Goal: Information Seeking & Learning: Learn about a topic

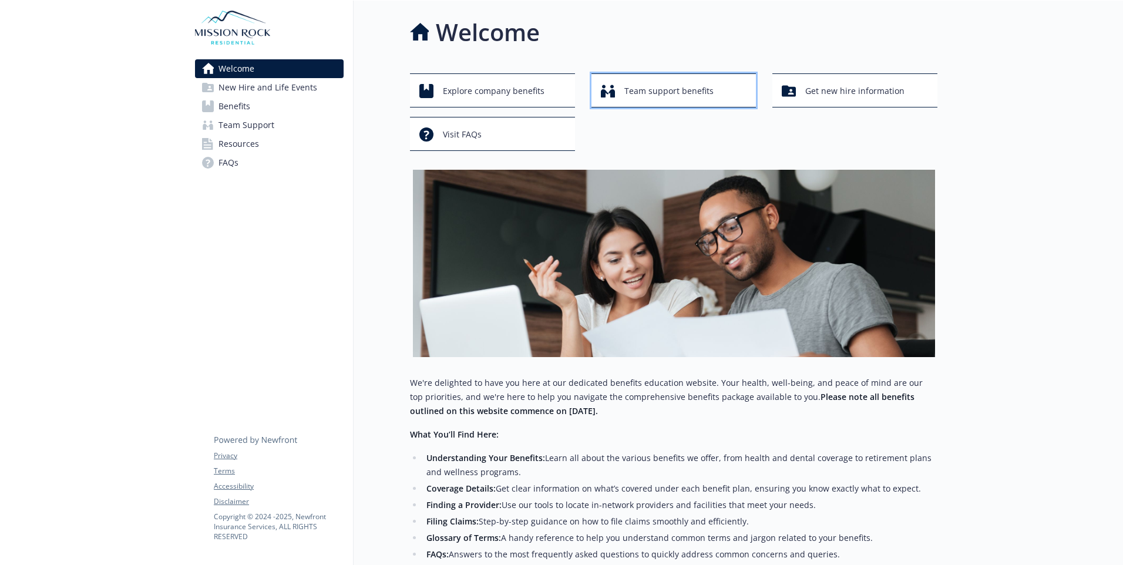
click at [632, 92] on span "Team support benefits" at bounding box center [669, 91] width 89 height 22
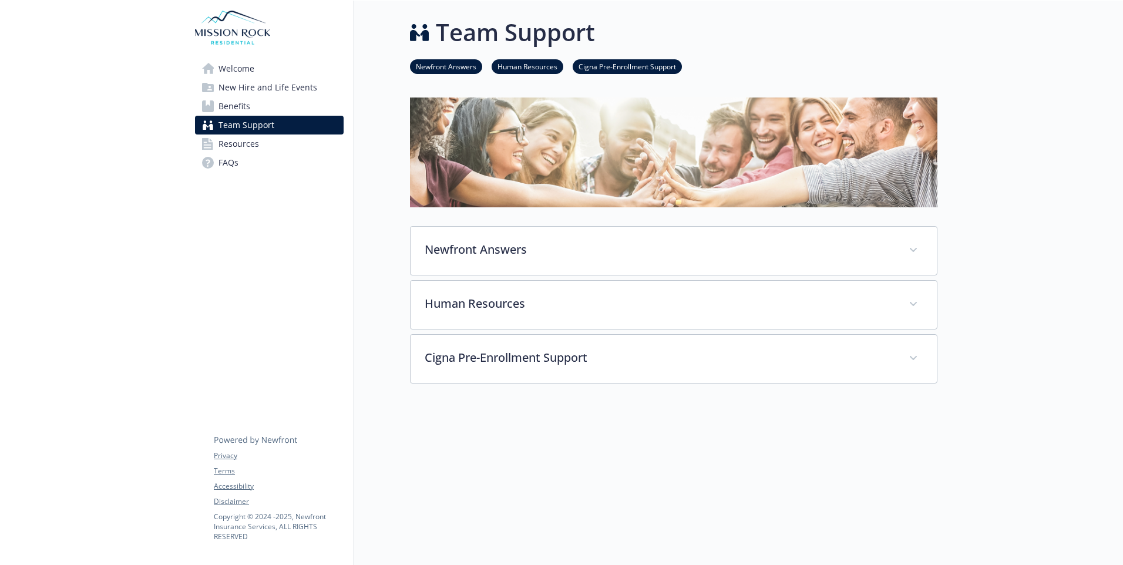
click at [239, 83] on span "New Hire and Life Events" at bounding box center [268, 87] width 99 height 19
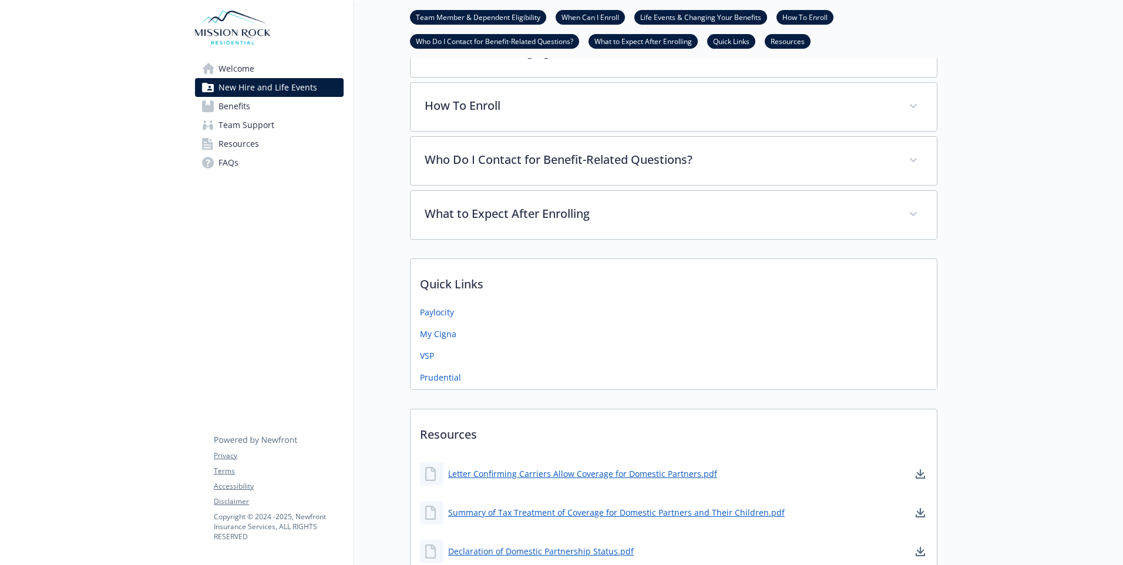
scroll to position [411, 0]
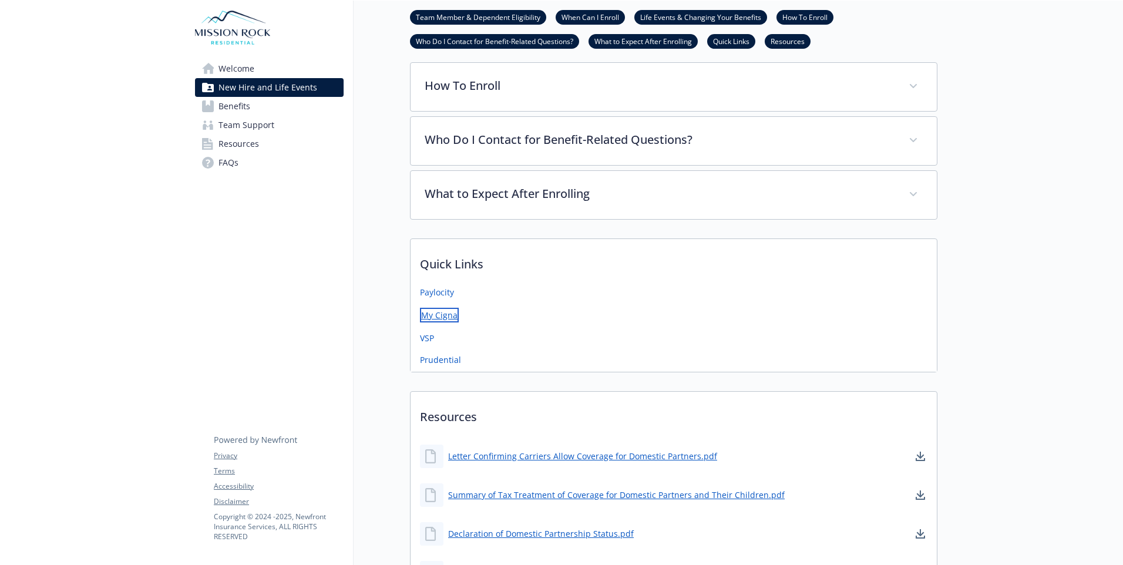
click at [438, 314] on link "My Cigna" at bounding box center [439, 315] width 39 height 15
